Goal: Find specific page/section: Find specific page/section

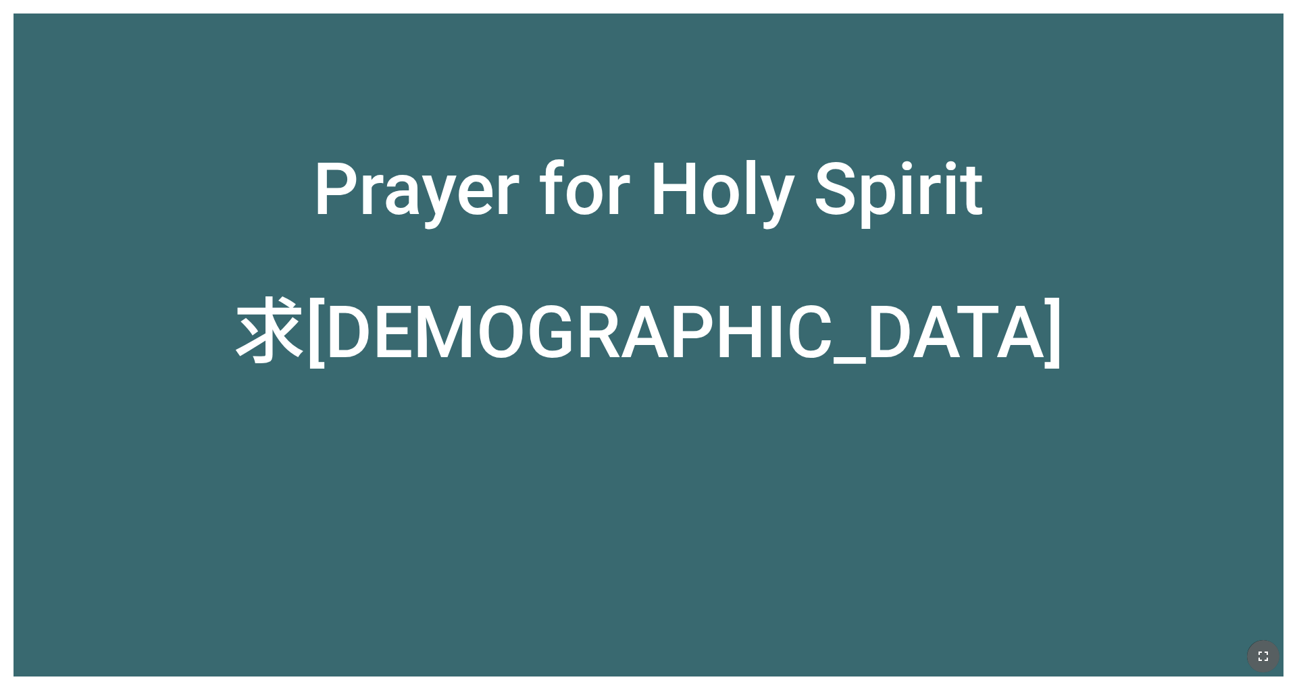
click at [864, 539] on icon "button" at bounding box center [1263, 657] width 16 height 16
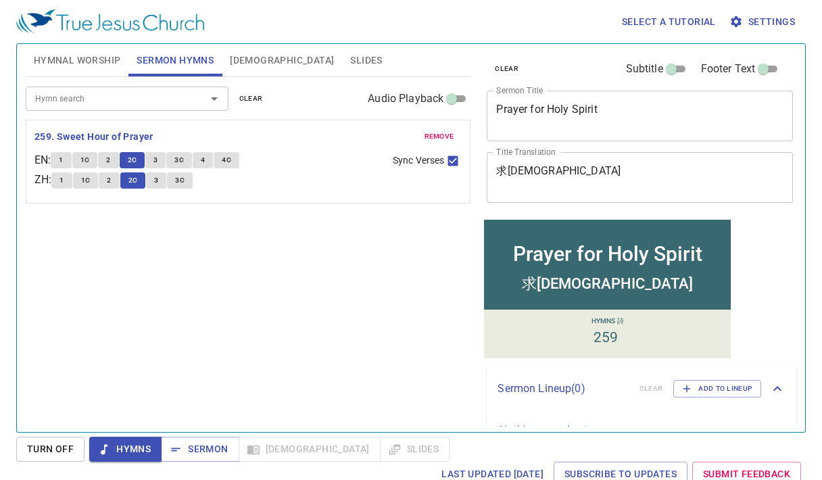
click at [157, 164] on span "3" at bounding box center [155, 160] width 4 height 12
click at [163, 160] on button "3" at bounding box center [155, 160] width 20 height 16
click at [146, 304] on div "Hymn search Hymn search clear Audio Playback remove 259. Sweet Hour of Prayer E…" at bounding box center [248, 248] width 445 height 343
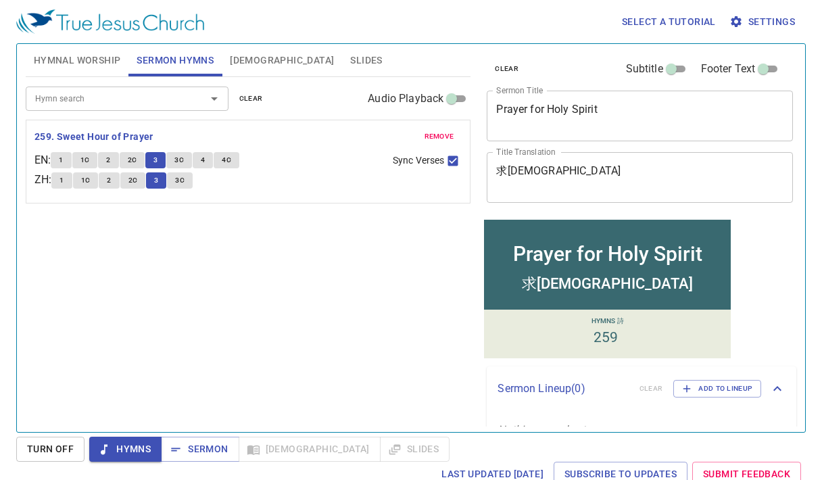
click at [157, 159] on span "3" at bounding box center [155, 160] width 4 height 12
